Goal: Information Seeking & Learning: Learn about a topic

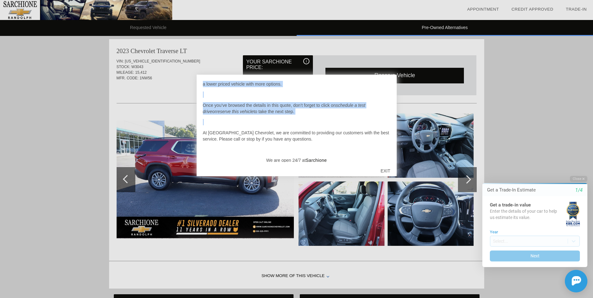
scroll to position [65, 0]
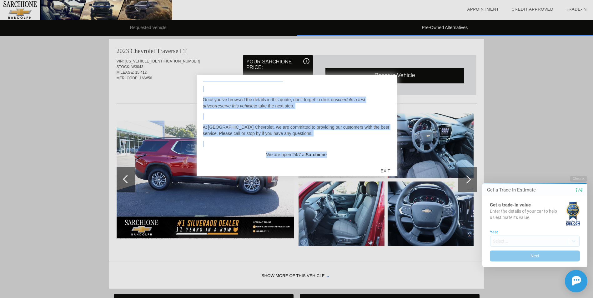
drag, startPoint x: 393, startPoint y: 132, endPoint x: 393, endPoint y: 154, distance: 22.5
click at [393, 154] on div "Hello [PERSON_NAME], On this quote you will find several versions of the vehicl…" at bounding box center [297, 126] width 200 height 102
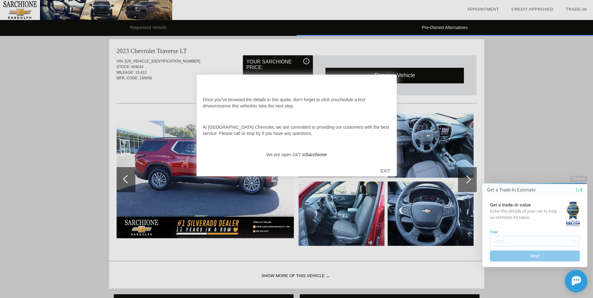
drag, startPoint x: 393, startPoint y: 154, endPoint x: 386, endPoint y: 171, distance: 17.7
click at [386, 171] on div "EXIT" at bounding box center [385, 171] width 22 height 19
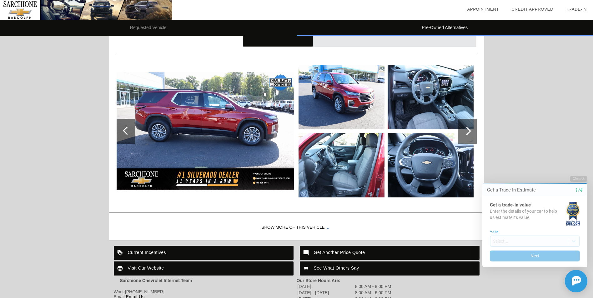
scroll to position [565, 0]
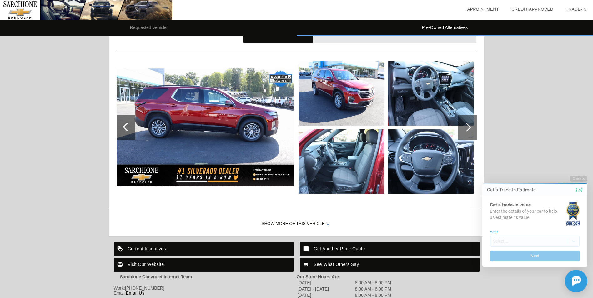
click at [469, 127] on div at bounding box center [467, 127] width 8 height 8
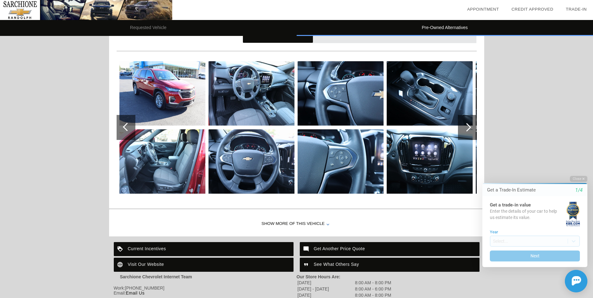
click at [469, 127] on div at bounding box center [467, 127] width 8 height 8
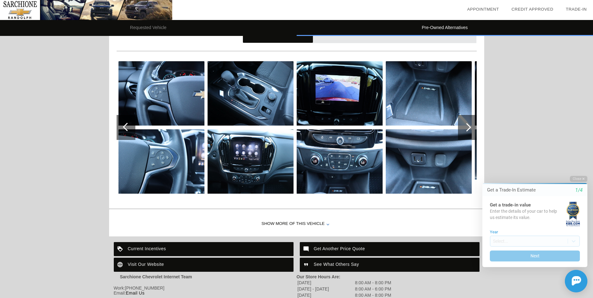
click at [469, 127] on div at bounding box center [467, 127] width 8 height 8
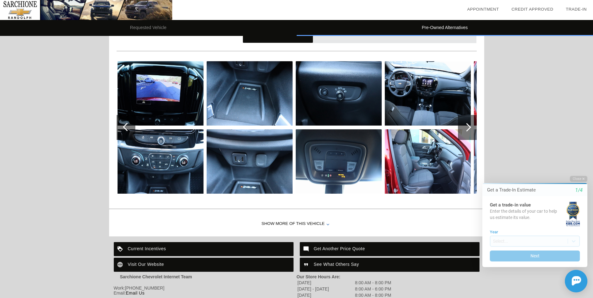
click at [469, 127] on div at bounding box center [467, 127] width 8 height 8
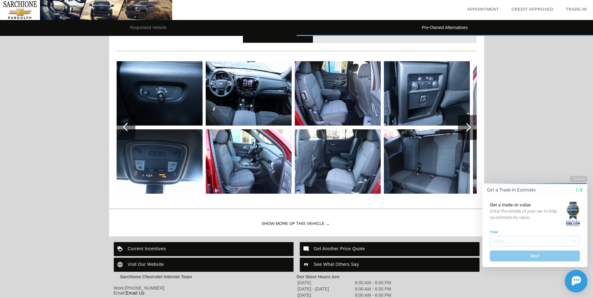
click at [469, 127] on div at bounding box center [467, 127] width 8 height 8
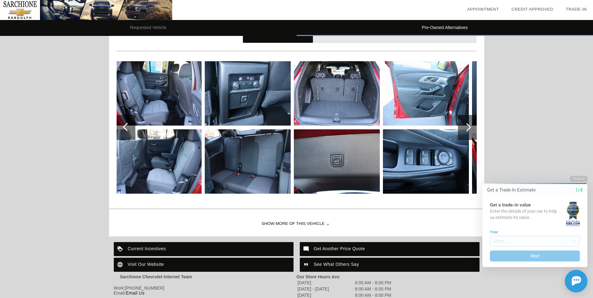
click at [469, 127] on div at bounding box center [467, 127] width 8 height 8
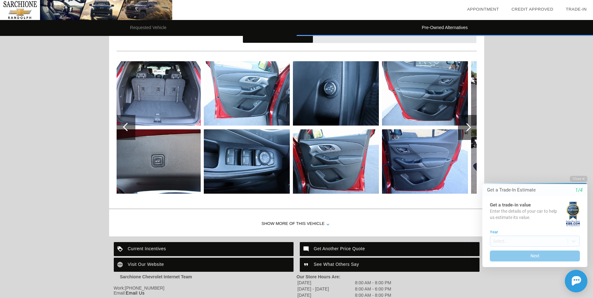
click at [469, 127] on div at bounding box center [467, 127] width 8 height 8
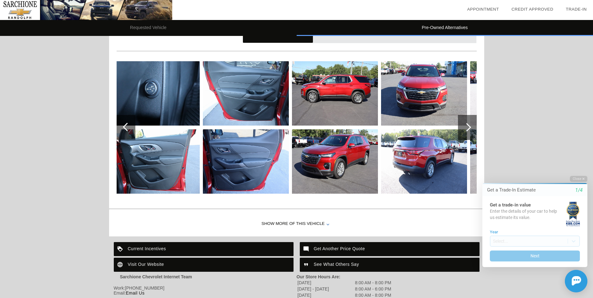
click at [469, 127] on div at bounding box center [467, 127] width 8 height 8
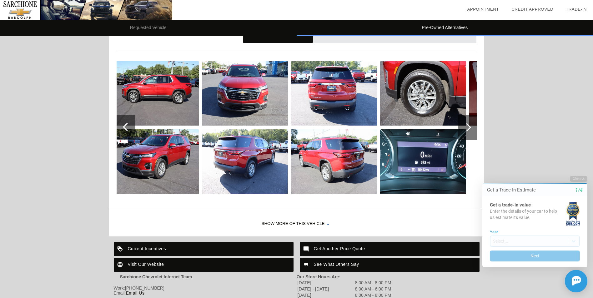
click at [469, 127] on div at bounding box center [467, 127] width 8 height 8
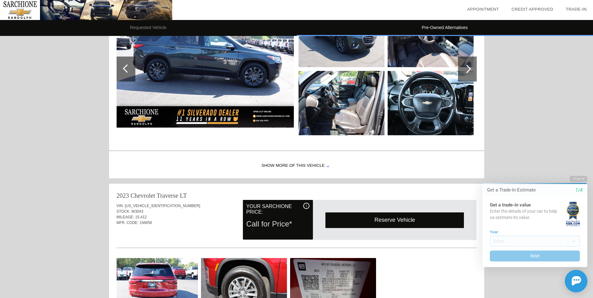
scroll to position [469, 0]
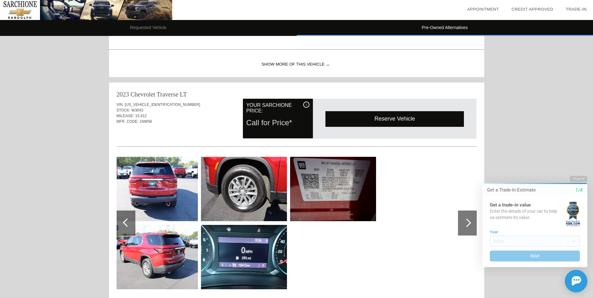
click at [465, 224] on div at bounding box center [467, 223] width 8 height 8
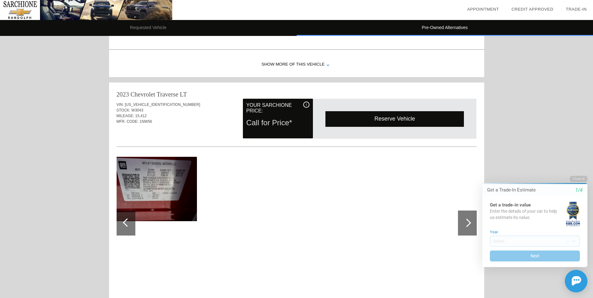
click at [465, 224] on div at bounding box center [467, 223] width 8 height 8
click at [129, 220] on div at bounding box center [126, 223] width 19 height 25
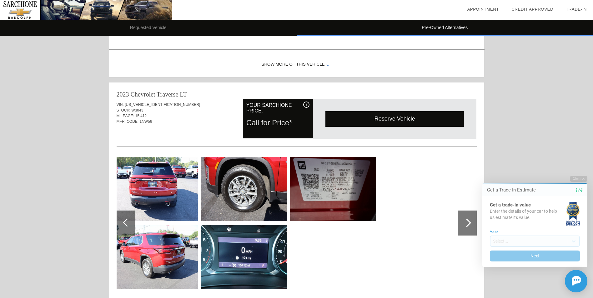
click at [129, 220] on div at bounding box center [126, 223] width 19 height 25
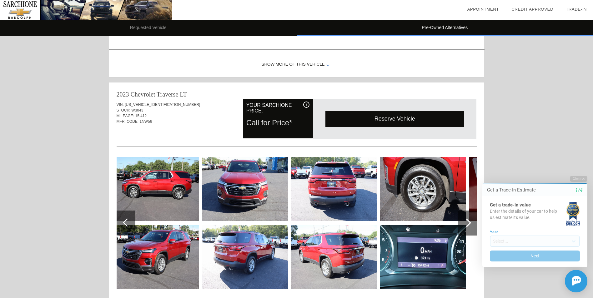
click at [139, 224] on div at bounding box center [297, 225] width 360 height 156
click at [467, 221] on div at bounding box center [467, 223] width 8 height 8
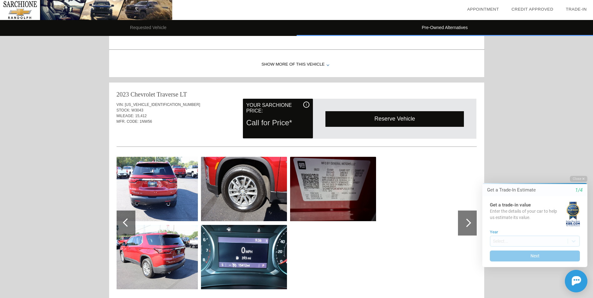
click at [467, 221] on div at bounding box center [467, 223] width 8 height 8
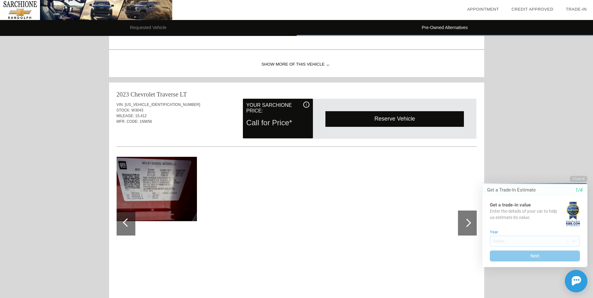
click at [467, 221] on div at bounding box center [467, 223] width 8 height 8
click at [126, 225] on div at bounding box center [127, 223] width 8 height 8
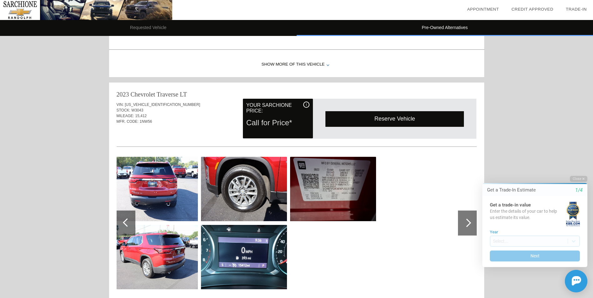
click at [126, 225] on div at bounding box center [127, 223] width 8 height 8
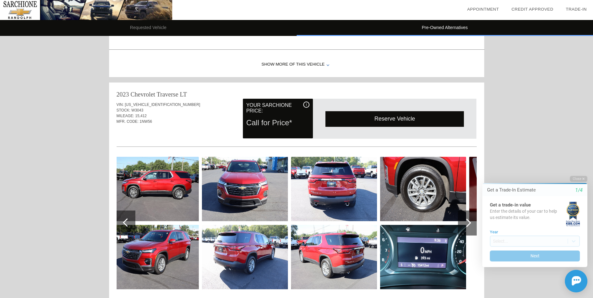
click at [126, 225] on div at bounding box center [127, 223] width 8 height 8
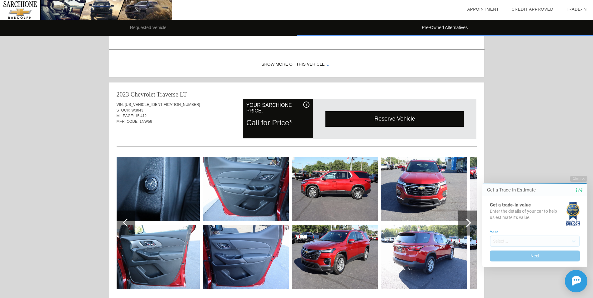
click at [126, 225] on div at bounding box center [127, 223] width 8 height 8
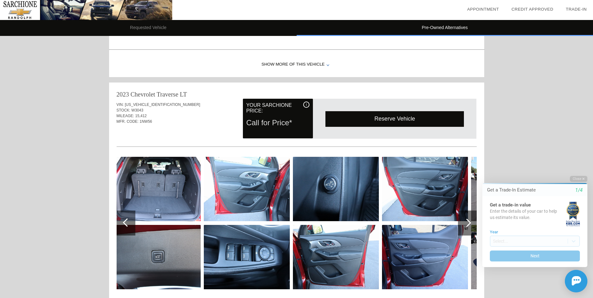
click at [126, 225] on div at bounding box center [127, 223] width 8 height 8
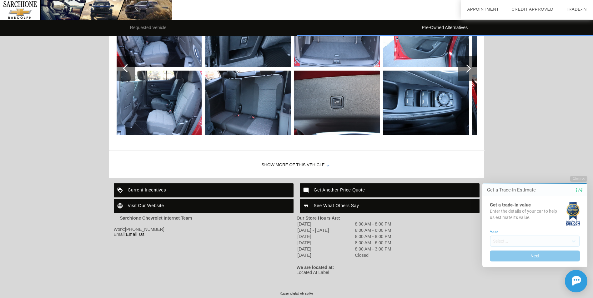
scroll to position [627, 0]
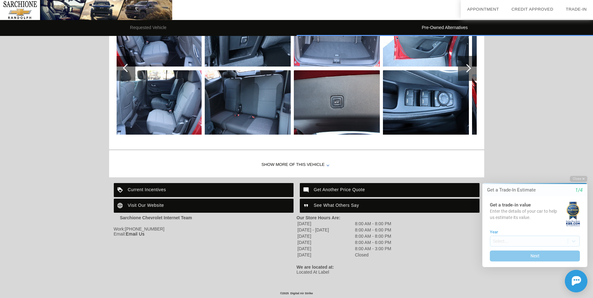
click at [327, 164] on div at bounding box center [328, 165] width 3 height 3
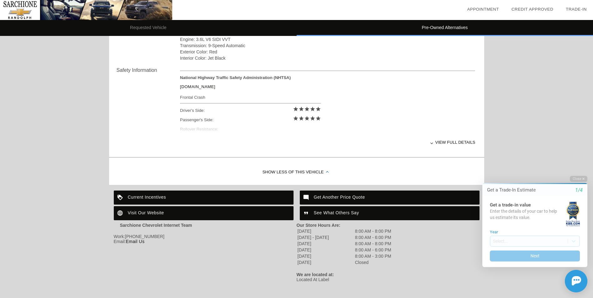
scroll to position [756, 0]
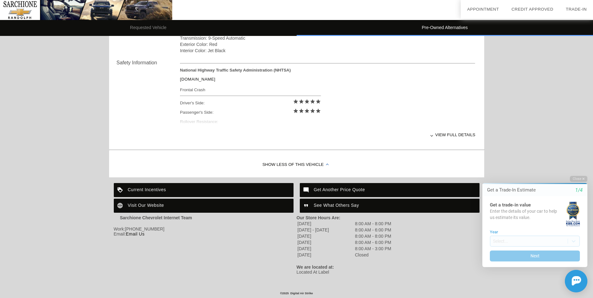
click at [437, 131] on div "View full details" at bounding box center [327, 134] width 295 height 15
click at [437, 131] on div "View less details" at bounding box center [327, 134] width 295 height 15
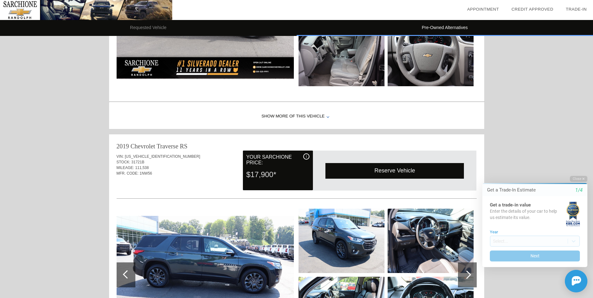
scroll to position [0, 0]
